Goal: Transaction & Acquisition: Subscribe to service/newsletter

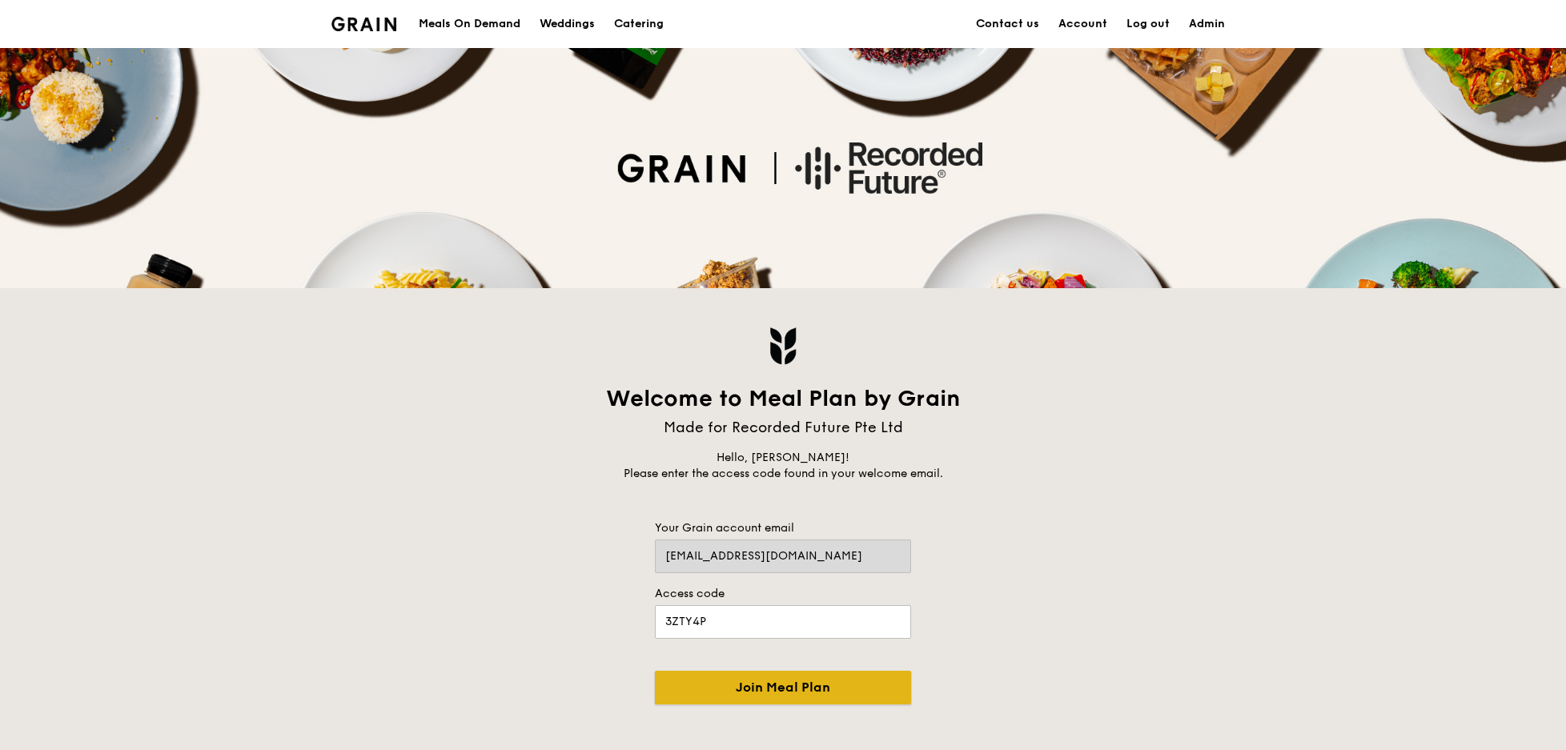
click at [814, 677] on input "Join Meal Plan" at bounding box center [783, 688] width 256 height 34
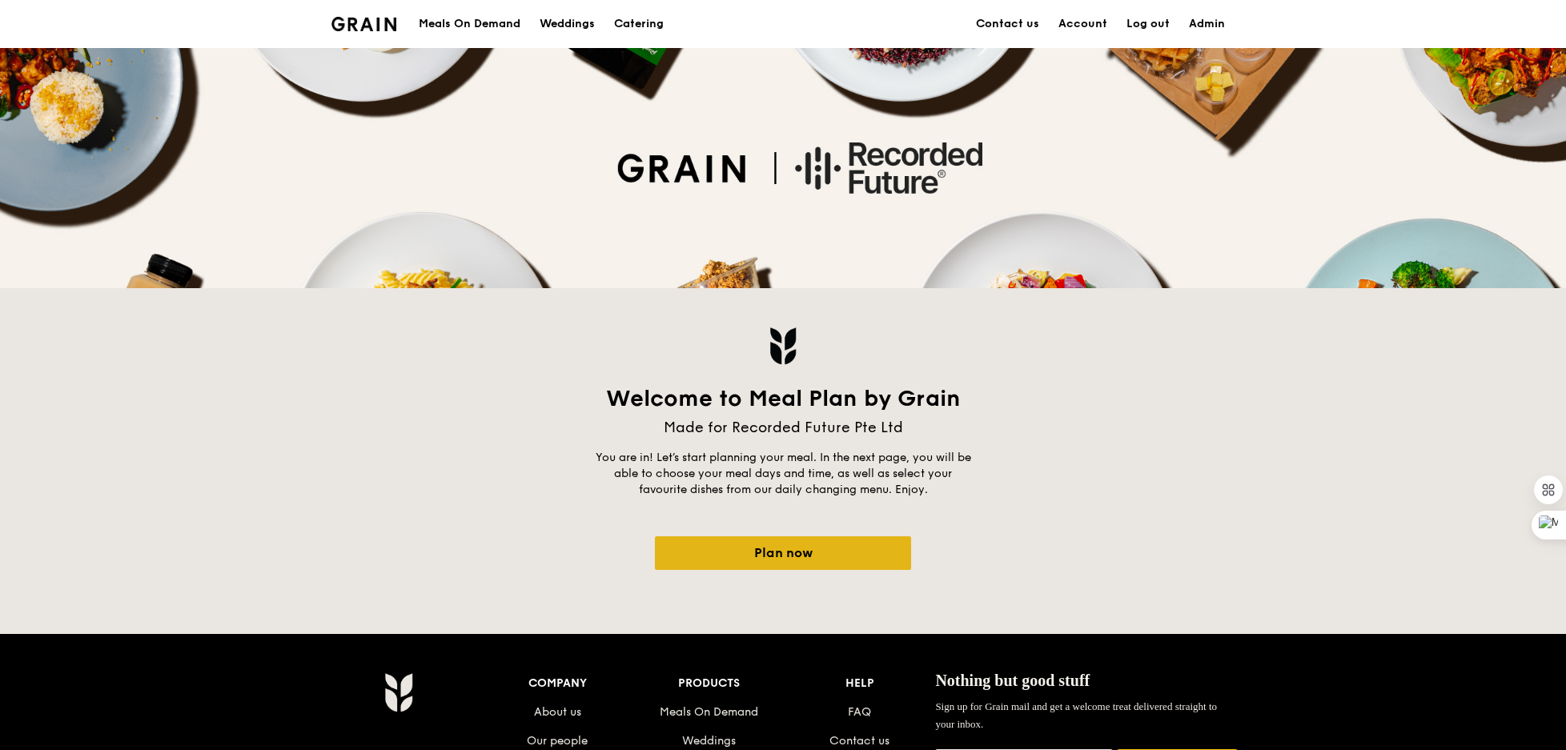
click at [817, 549] on link "Plan now" at bounding box center [783, 554] width 256 height 34
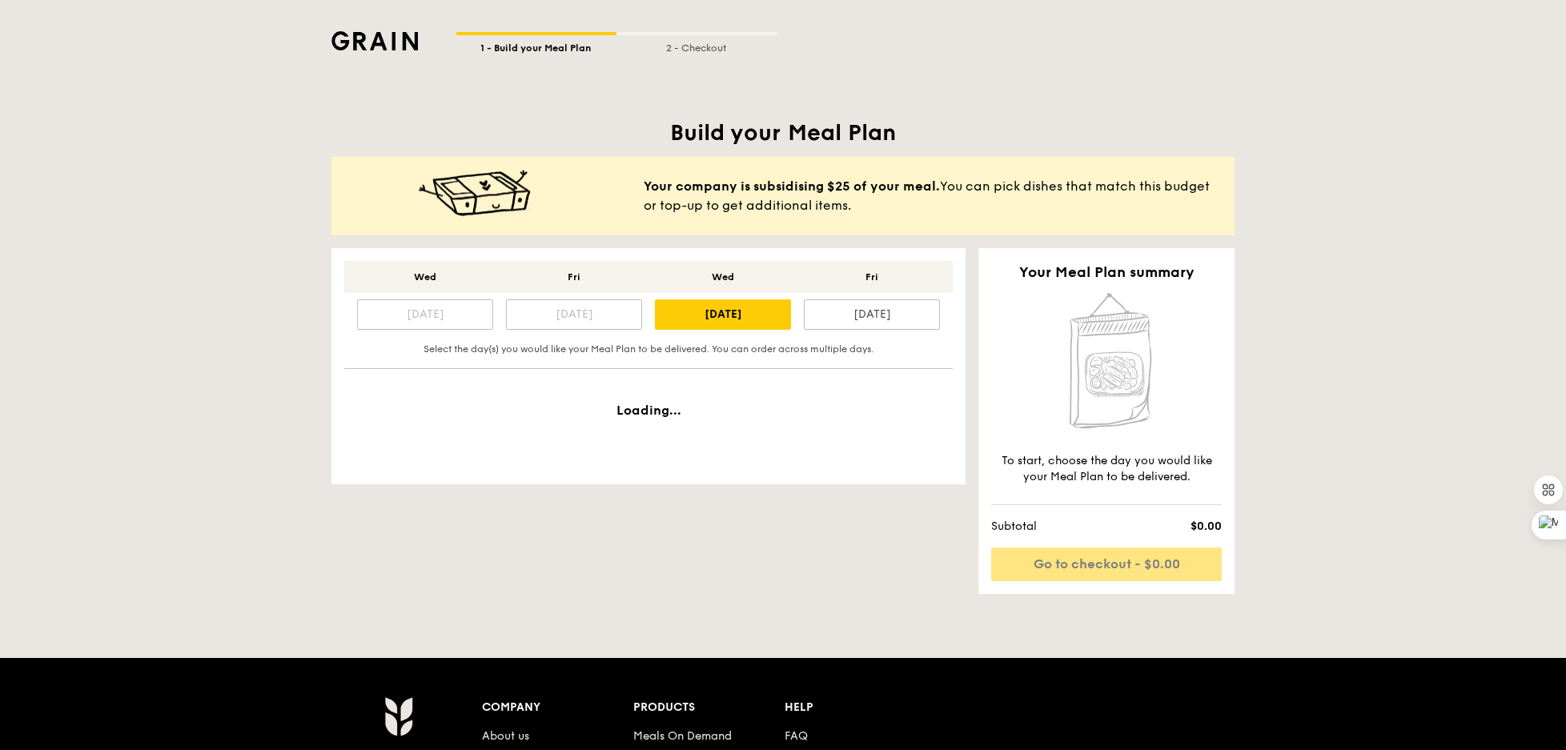
scroll to position [303, 0]
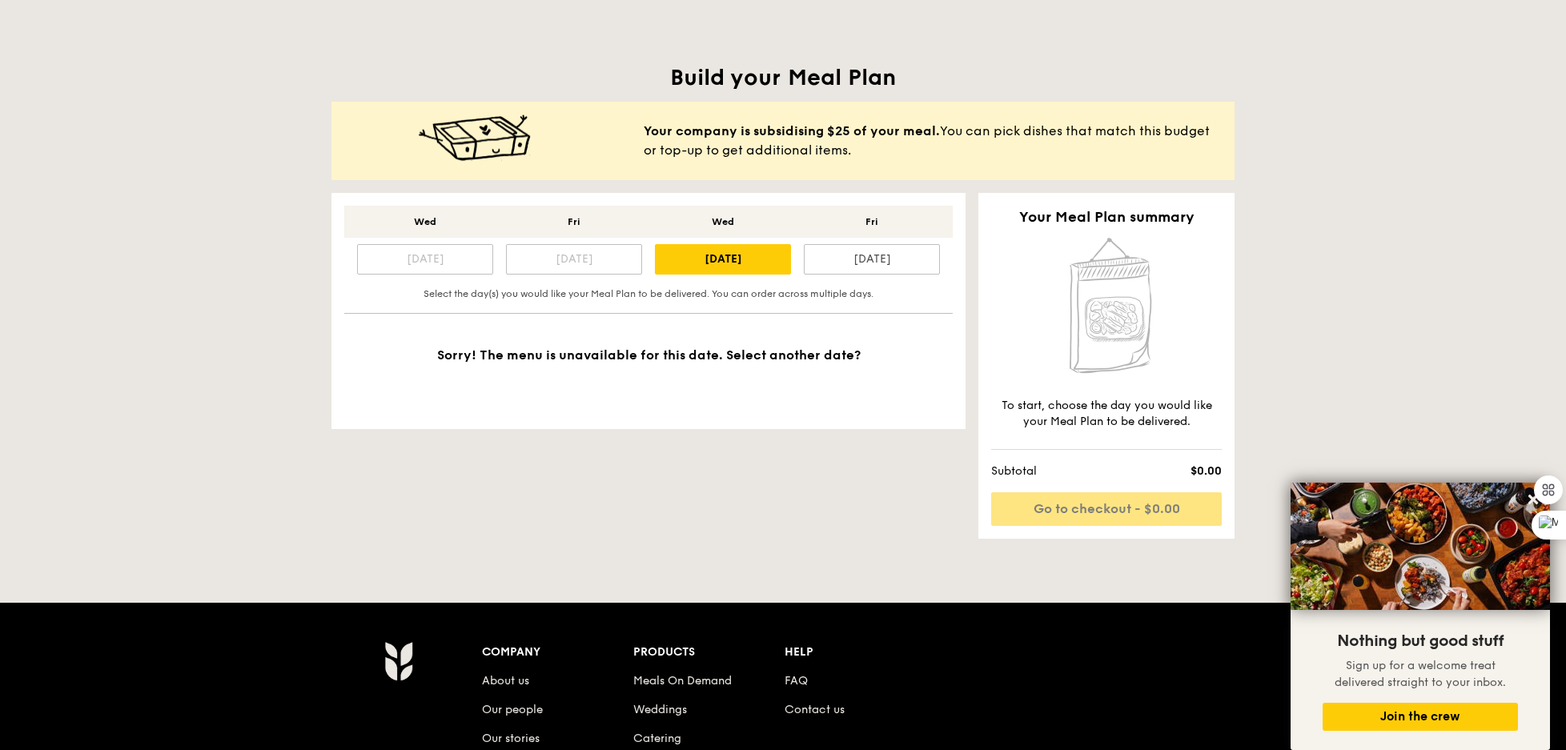
click at [602, 280] on div "Wed Fri Wed [DATE] Aug [DATE] [DATE] 5" at bounding box center [648, 247] width 609 height 82
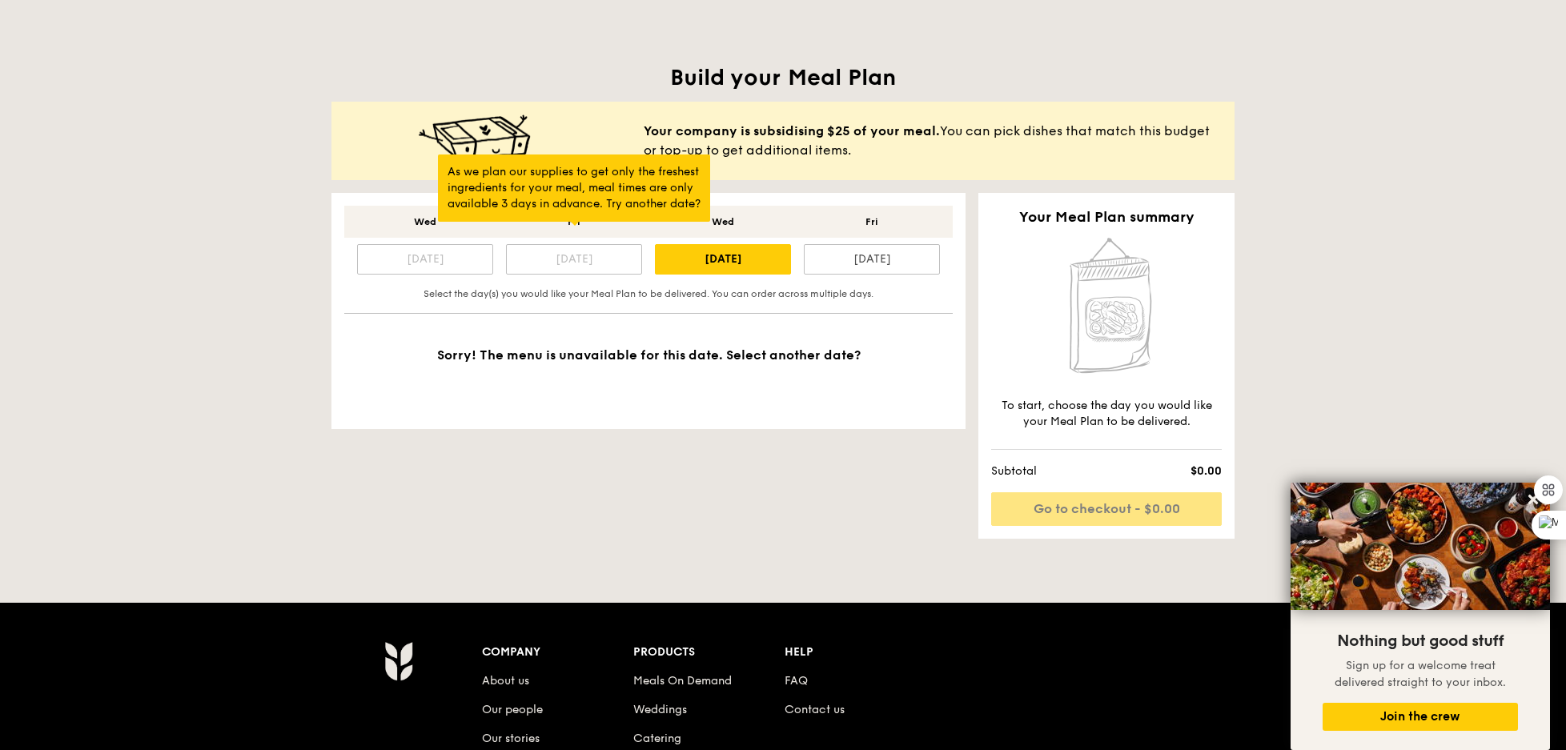
click at [599, 260] on div "[DATE]" at bounding box center [574, 259] width 136 height 30
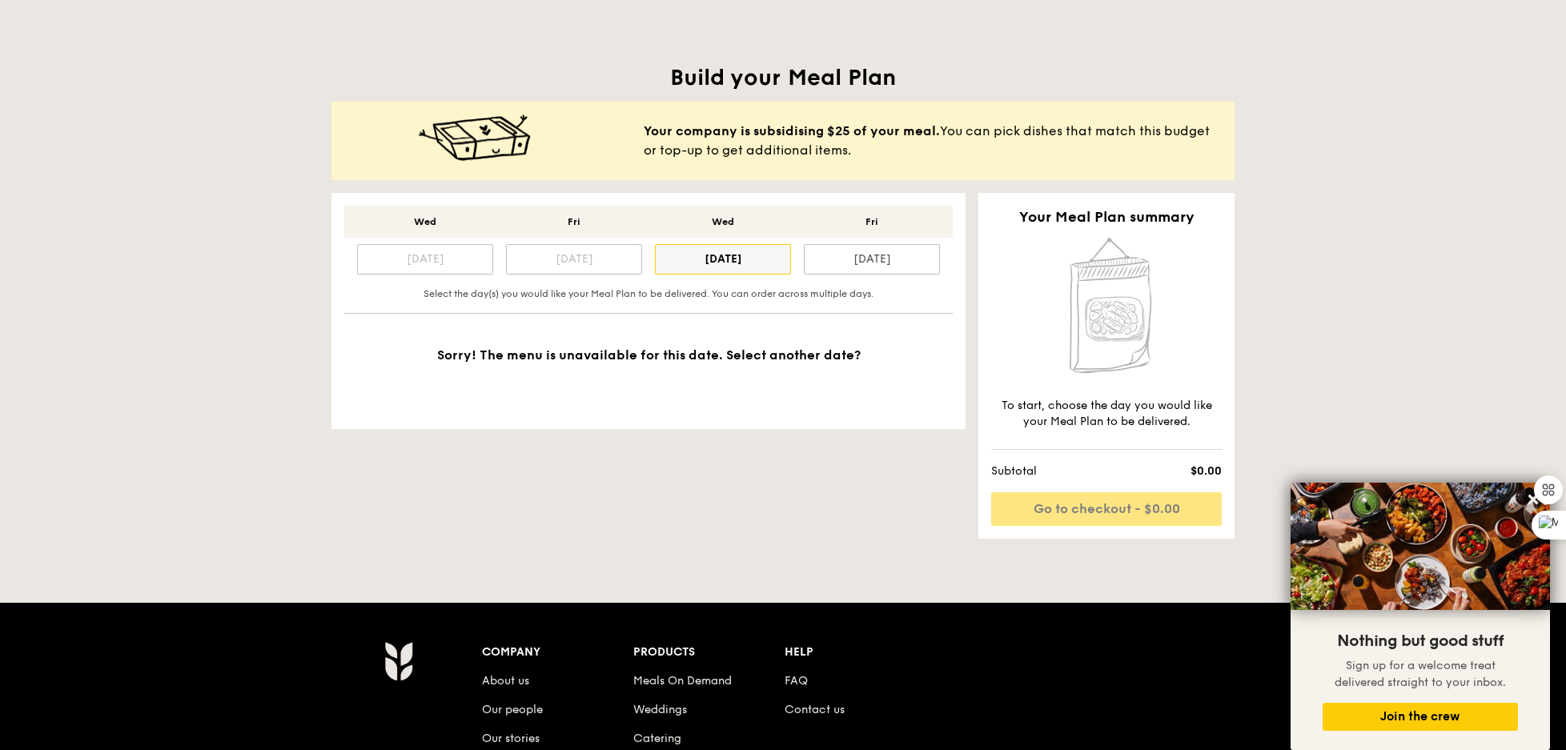
click at [726, 268] on div "[DATE]" at bounding box center [723, 259] width 136 height 30
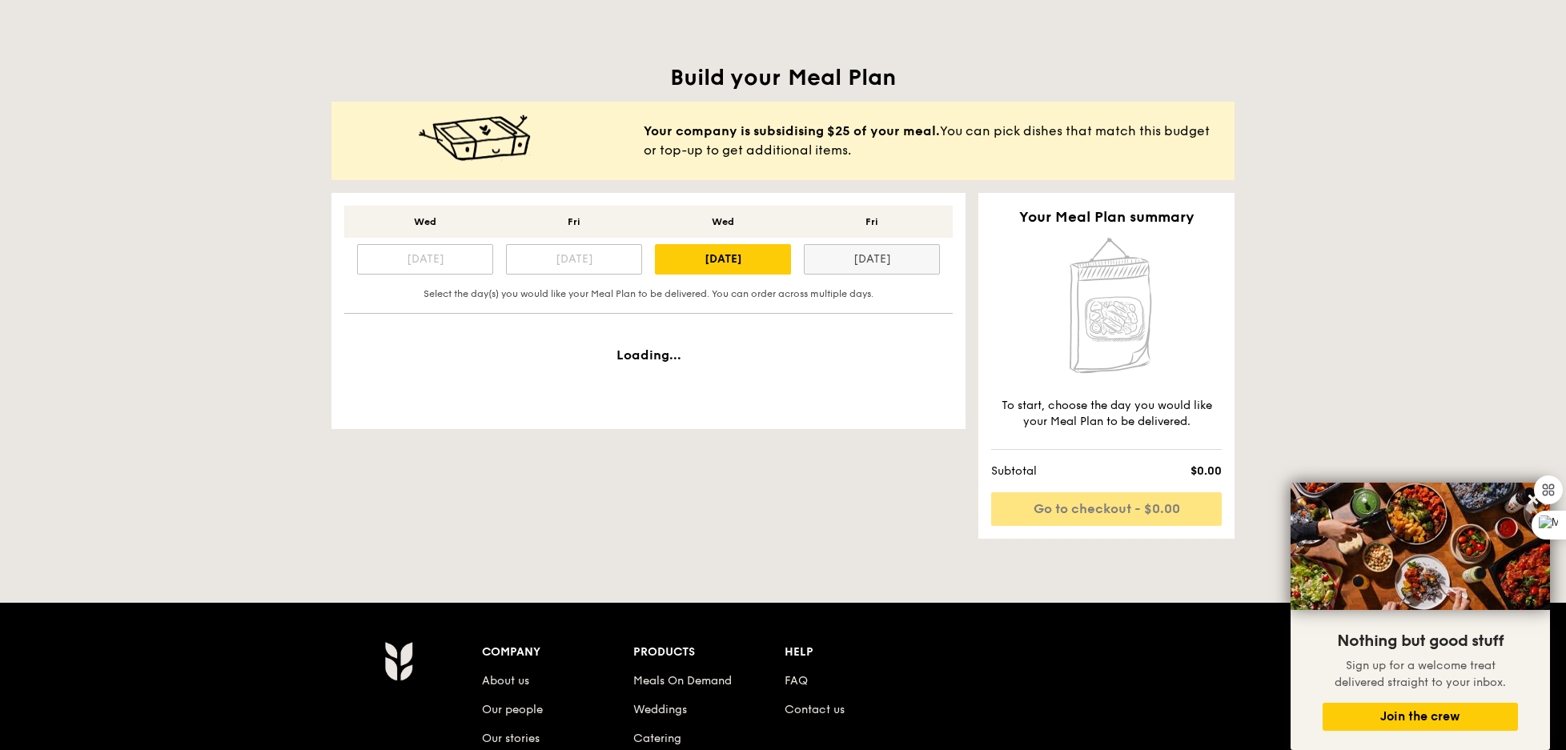
click at [879, 268] on div "[DATE]" at bounding box center [872, 259] width 136 height 30
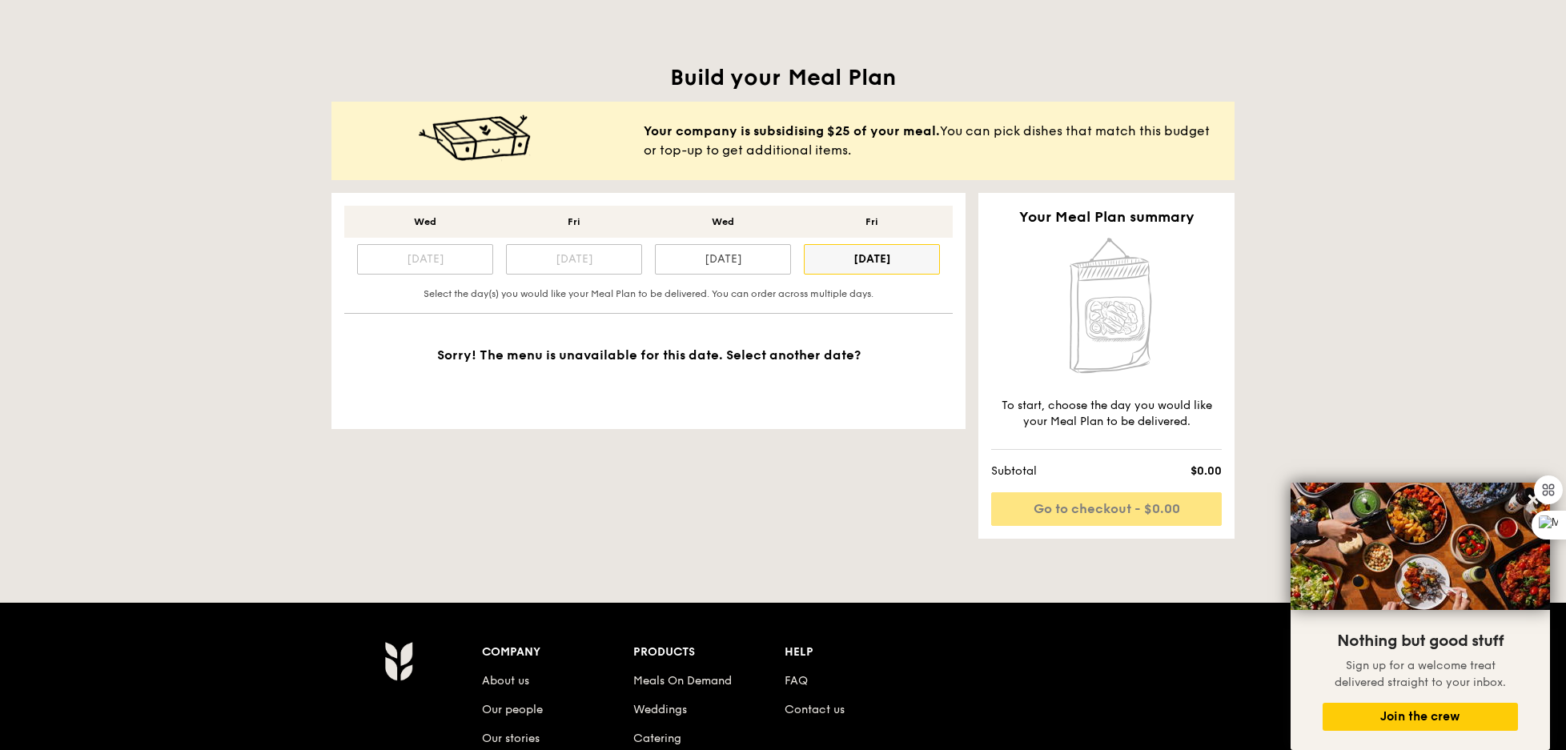
click at [877, 267] on div "[DATE]" at bounding box center [872, 259] width 136 height 30
click at [747, 263] on div "[DATE]" at bounding box center [723, 259] width 136 height 30
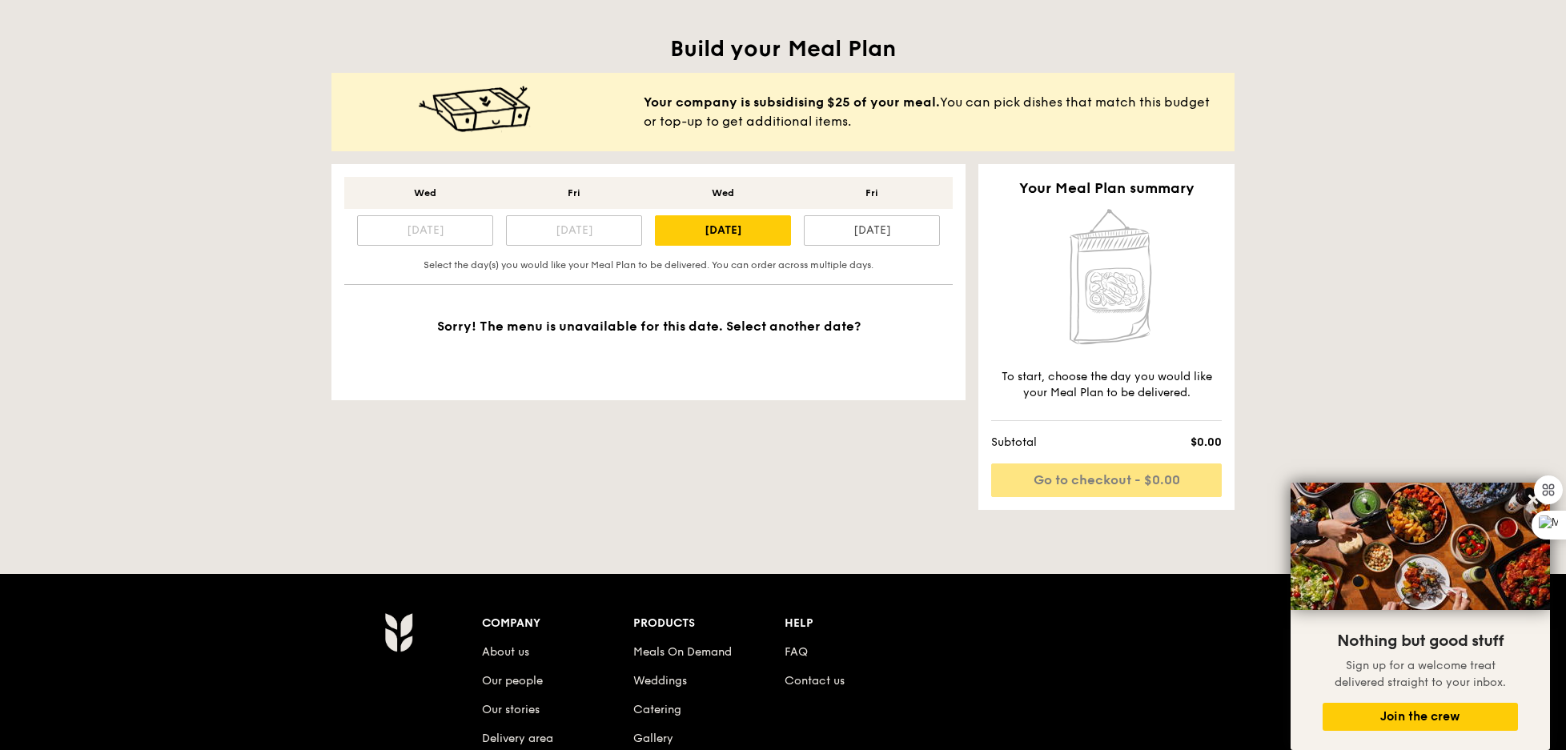
scroll to position [318, 0]
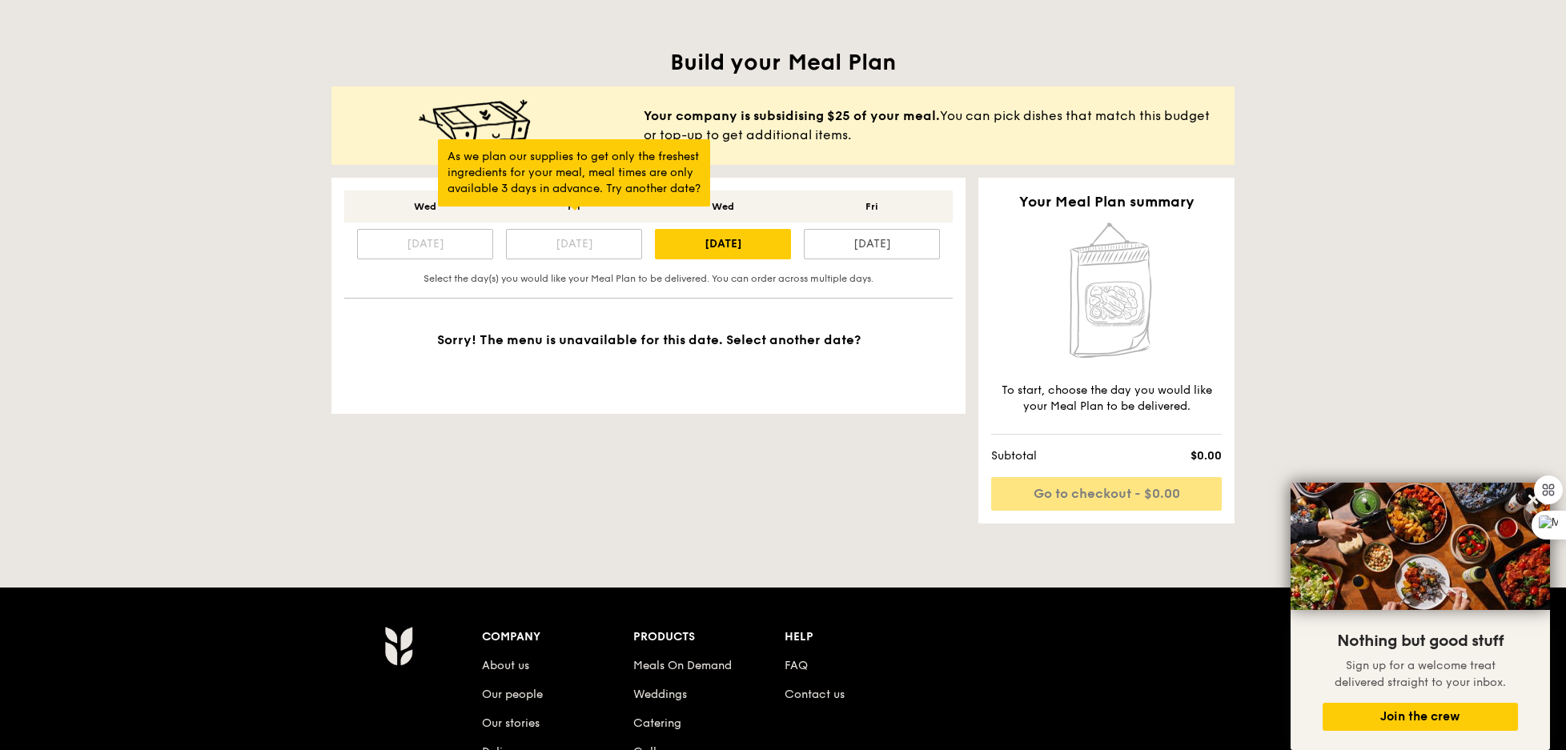
click at [571, 211] on div at bounding box center [575, 209] width 8 height 4
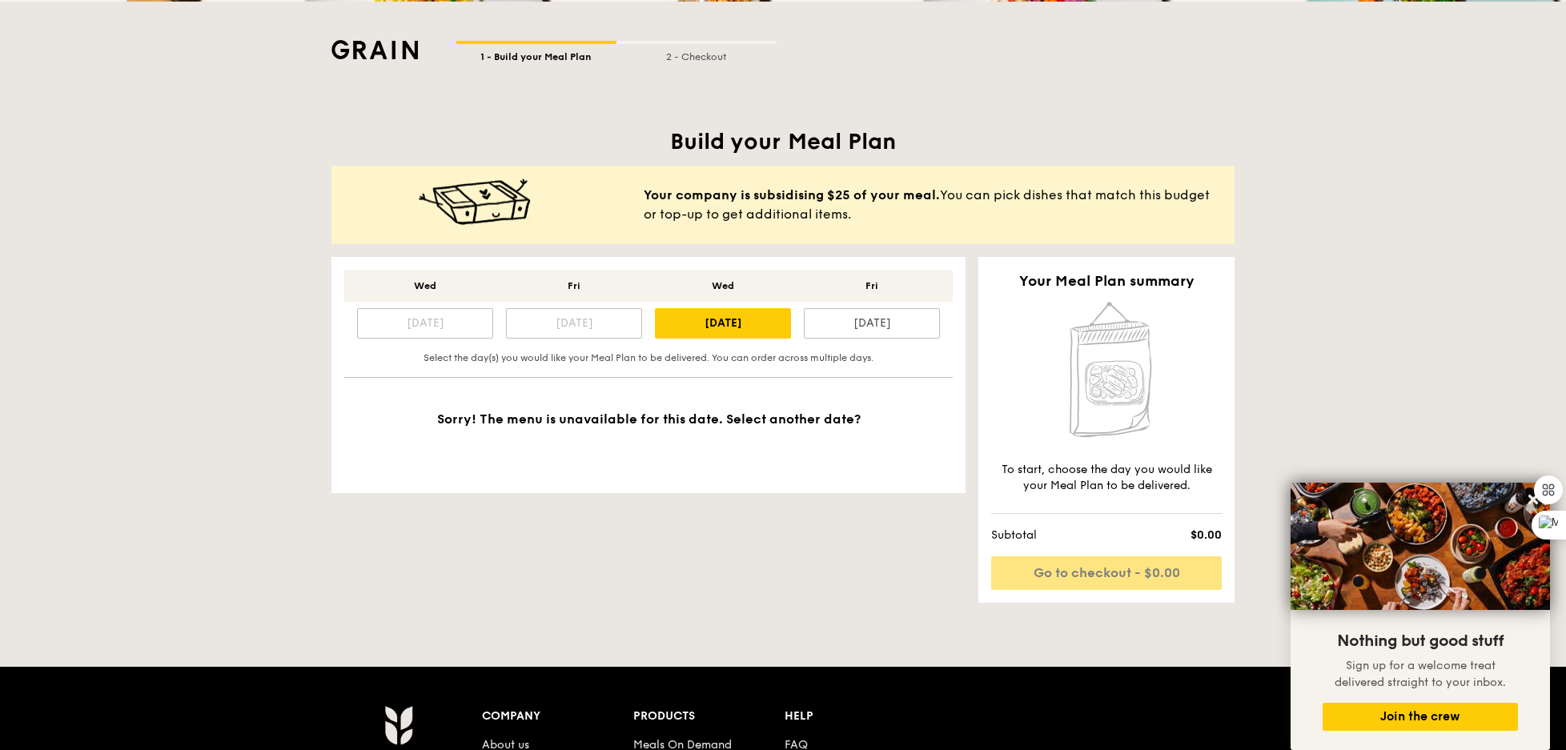
scroll to position [219, 0]
